Goal: Transaction & Acquisition: Obtain resource

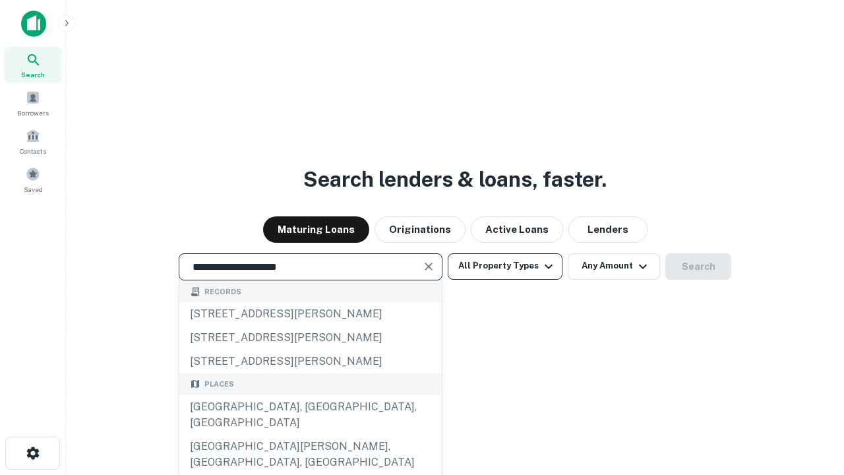
click at [310, 434] on div "[GEOGRAPHIC_DATA], [GEOGRAPHIC_DATA], [GEOGRAPHIC_DATA]" at bounding box center [310, 415] width 262 height 40
click at [505, 266] on button "All Property Types" at bounding box center [505, 266] width 115 height 26
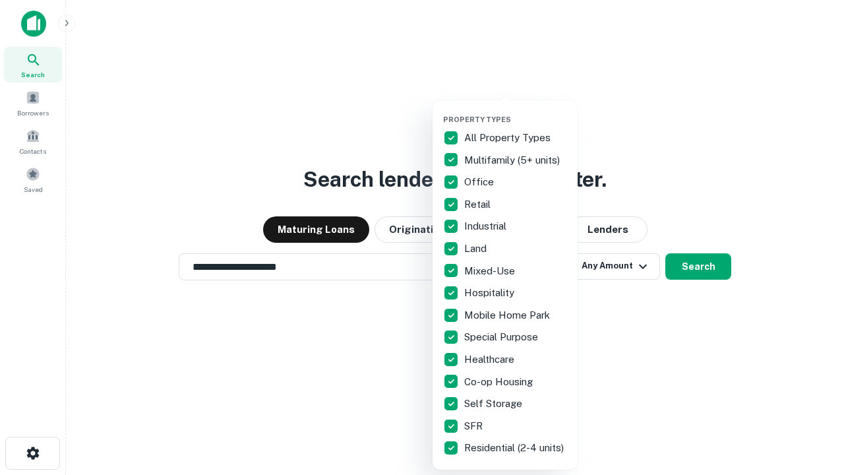
type input "**********"
click at [515, 111] on button "button" at bounding box center [515, 111] width 145 height 1
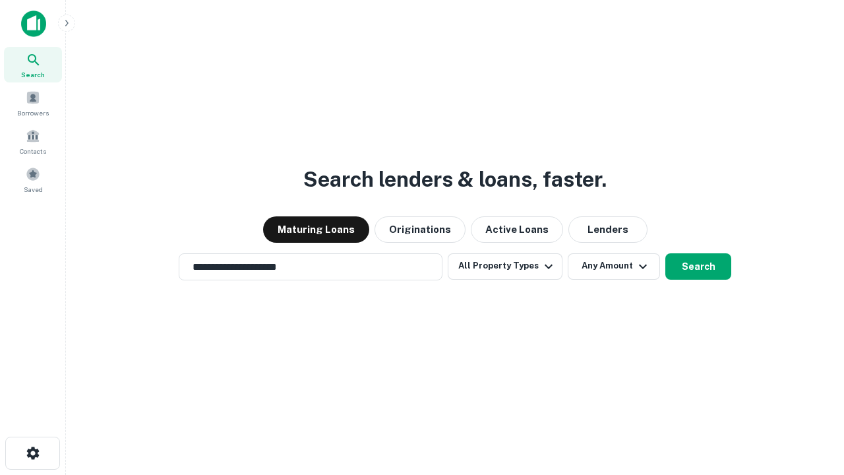
scroll to position [20, 0]
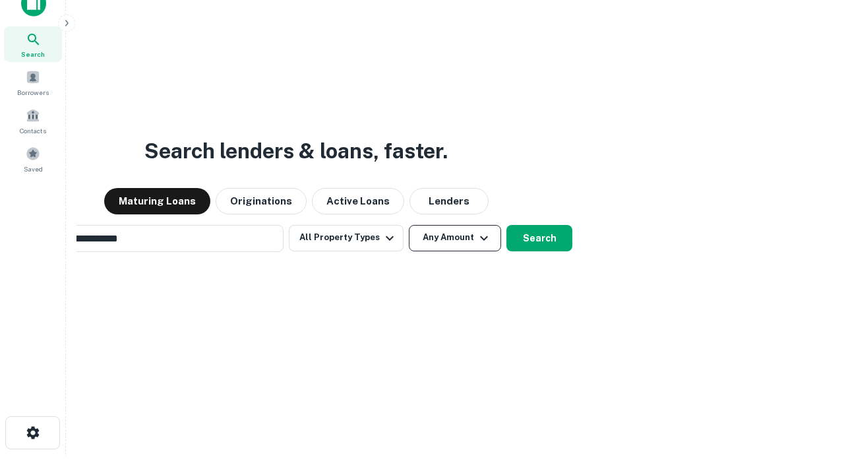
click at [409, 225] on button "Any Amount" at bounding box center [455, 238] width 92 height 26
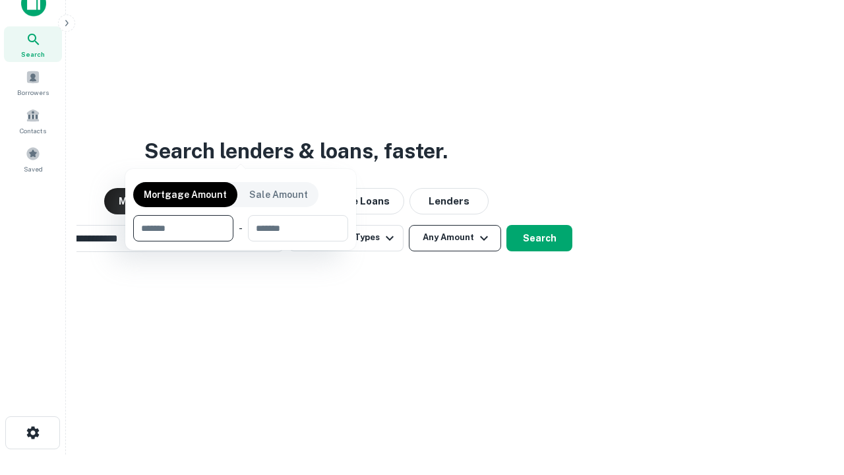
scroll to position [21, 0]
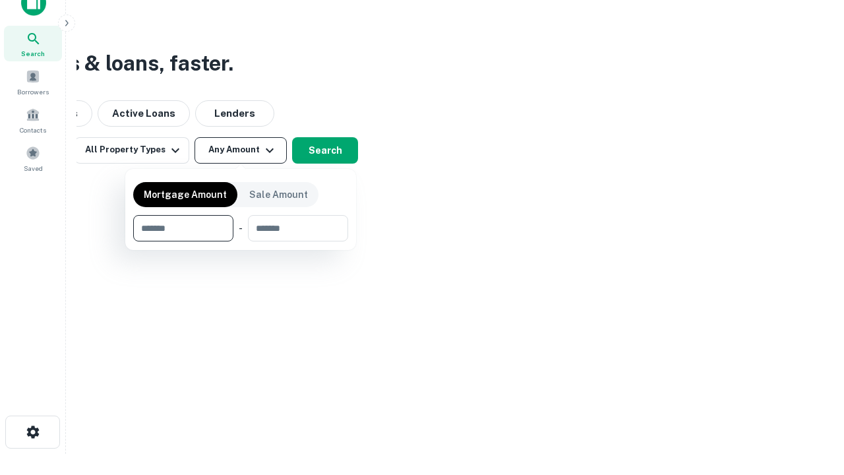
type input "*******"
click at [241, 241] on button "button" at bounding box center [240, 241] width 215 height 1
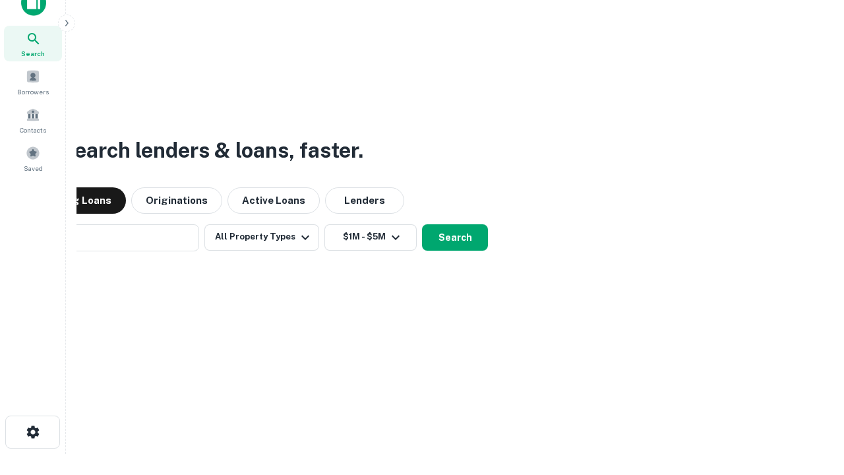
scroll to position [20, 0]
click at [422, 225] on button "Search" at bounding box center [455, 238] width 66 height 26
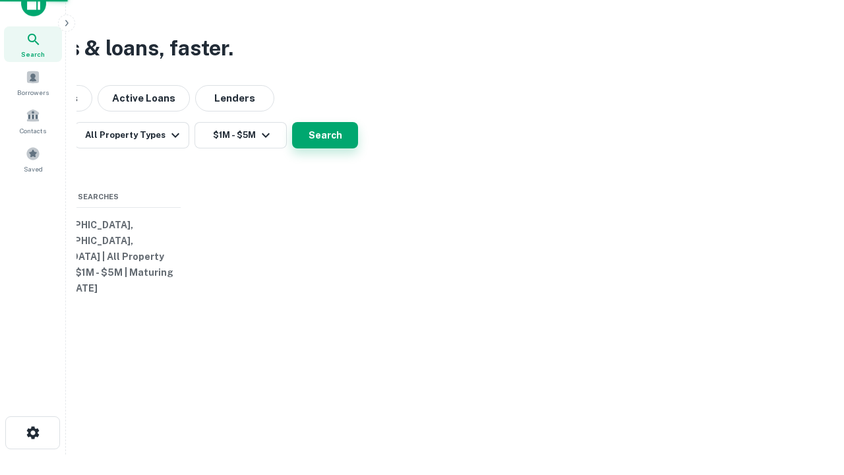
scroll to position [21, 0]
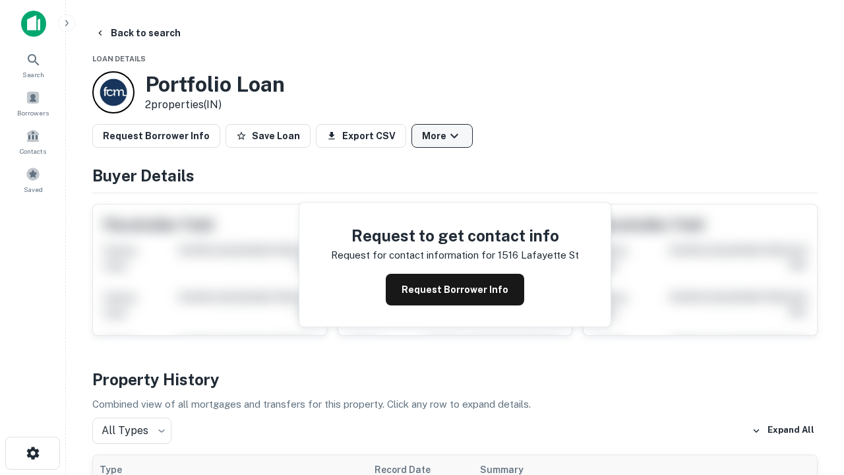
click at [442, 136] on button "More" at bounding box center [441, 136] width 61 height 24
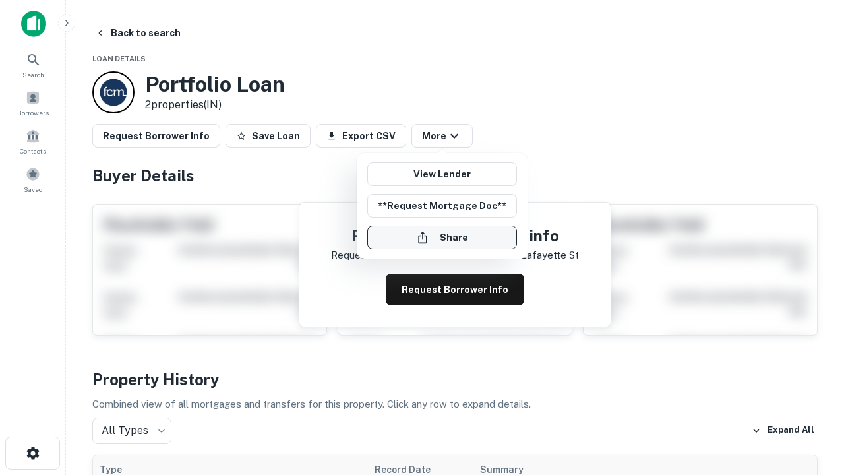
click at [442, 237] on button "Share" at bounding box center [442, 237] width 150 height 24
